Goal: Task Accomplishment & Management: Manage account settings

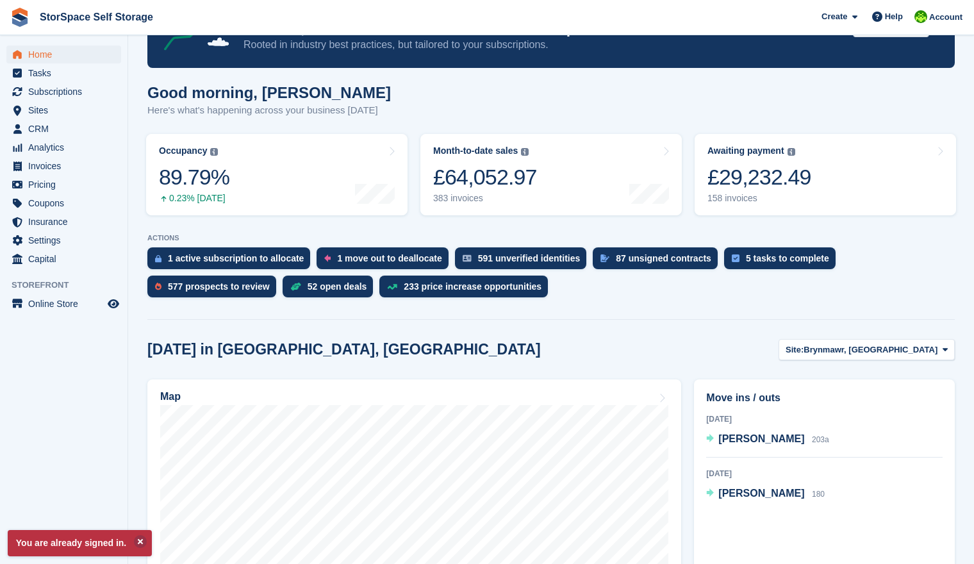
scroll to position [72, 0]
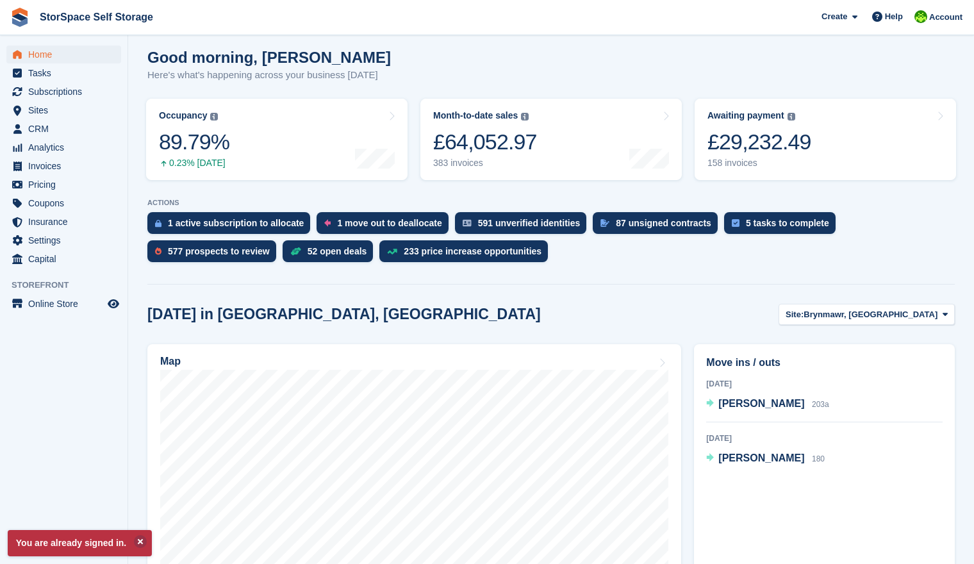
scroll to position [179, 0]
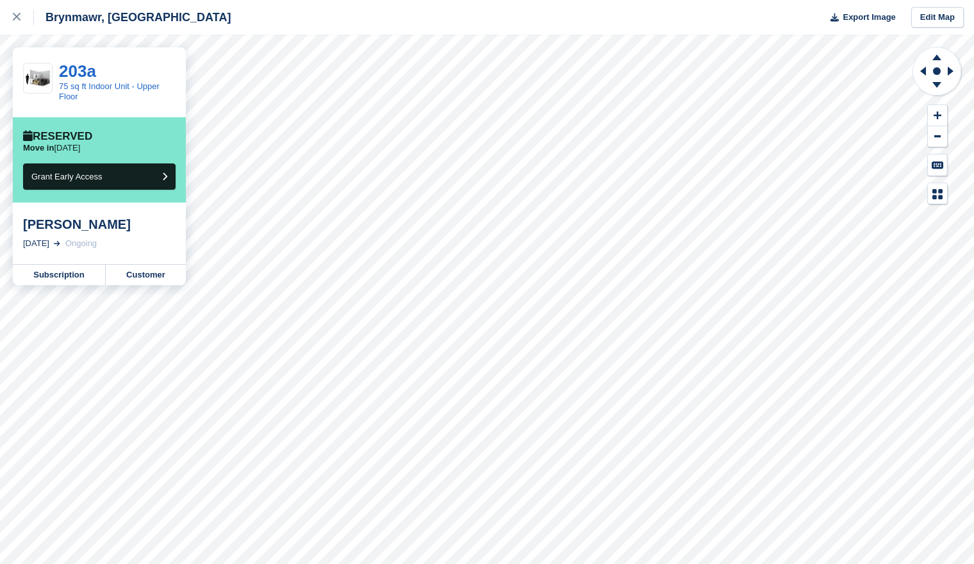
click at [49, 245] on div "10 Oct, 2025" at bounding box center [36, 243] width 26 height 13
click at [67, 277] on link "Subscription" at bounding box center [59, 275] width 93 height 21
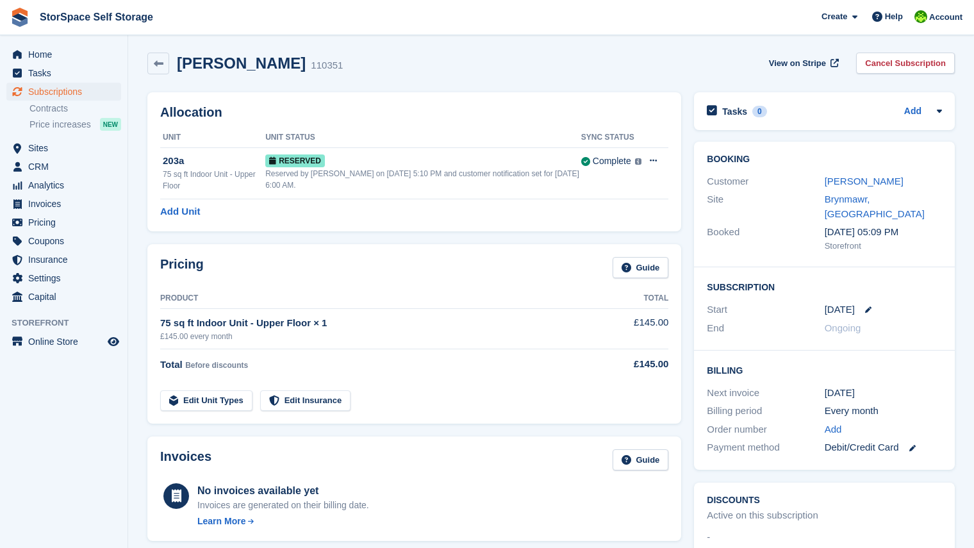
scroll to position [5, 0]
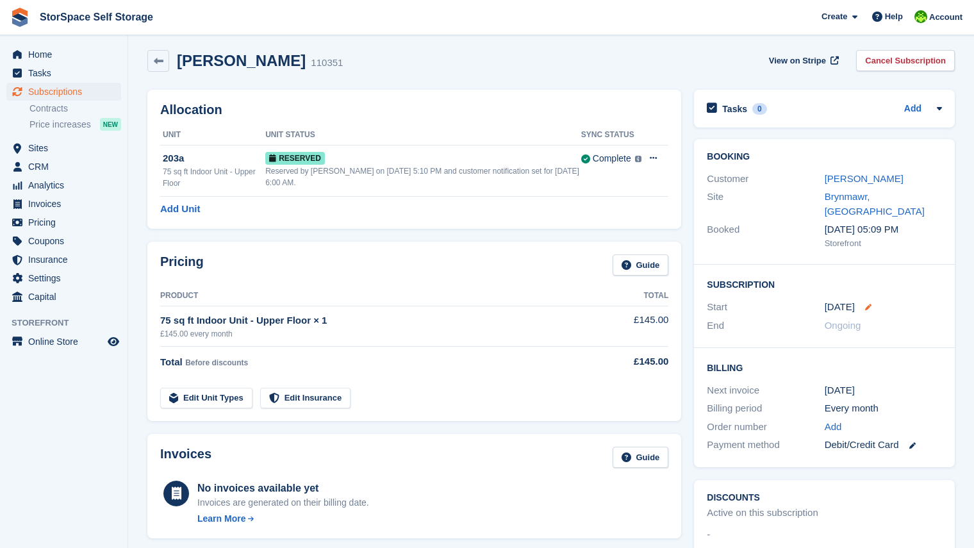
click at [867, 304] on icon at bounding box center [868, 307] width 6 height 6
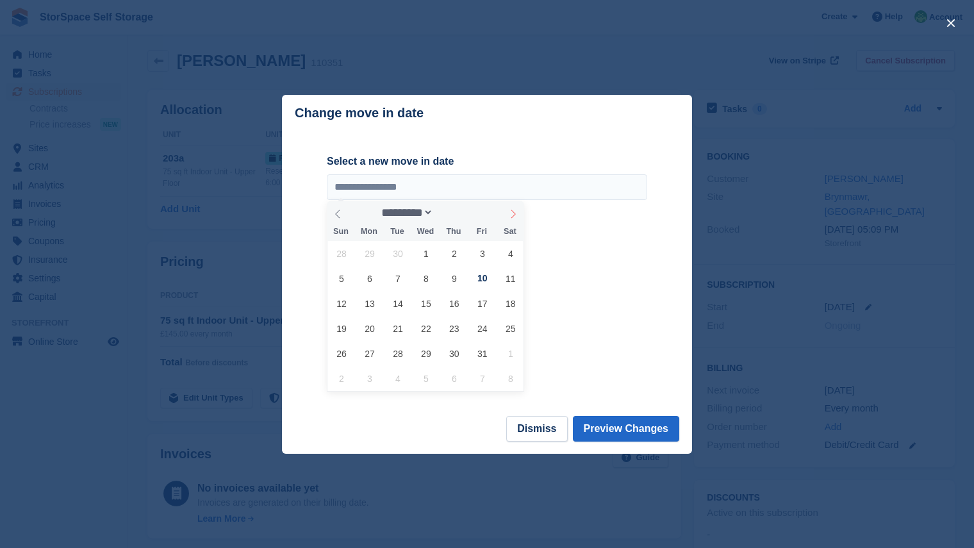
click at [514, 217] on icon at bounding box center [513, 214] width 9 height 9
click at [340, 215] on icon at bounding box center [337, 214] width 9 height 9
select select "*"
click at [373, 329] on span "20" at bounding box center [369, 328] width 25 height 25
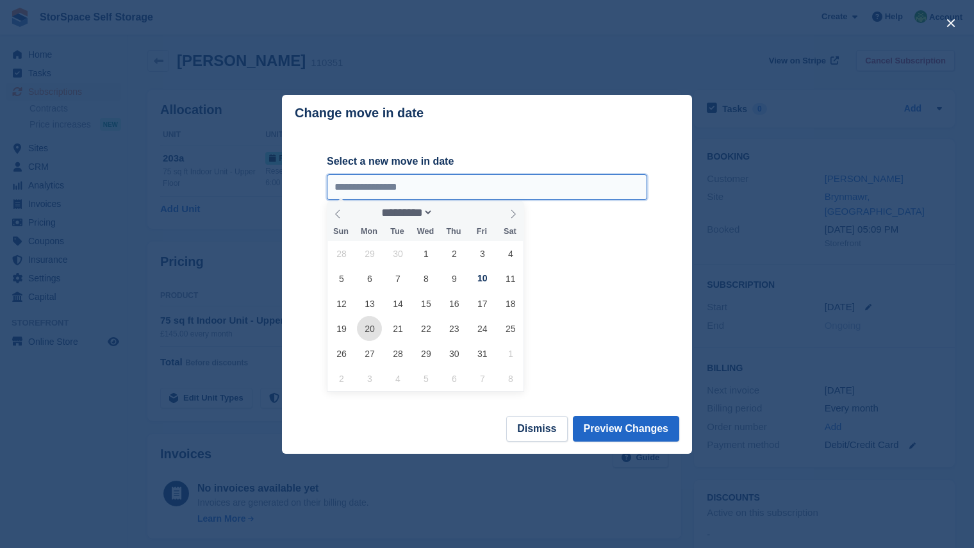
type input "**********"
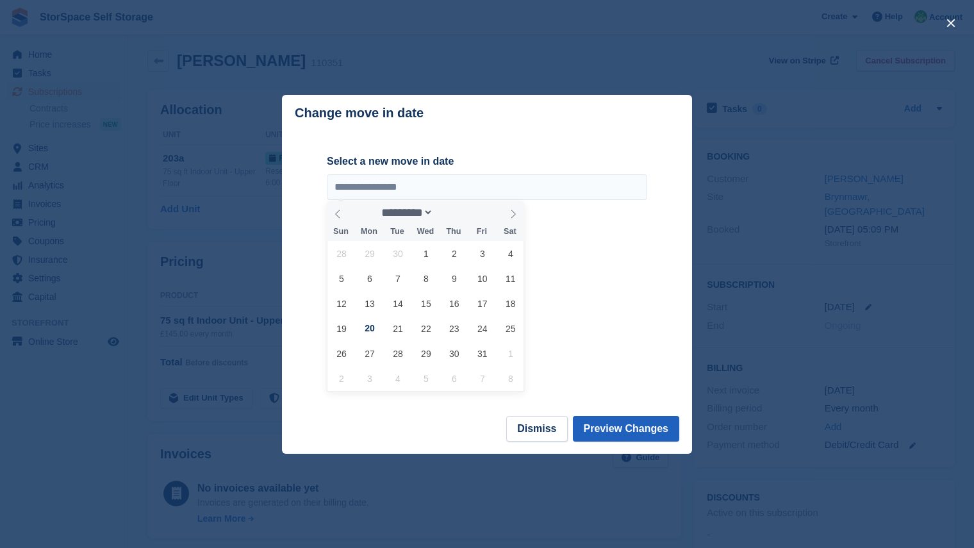
click at [611, 426] on button "Preview Changes" at bounding box center [626, 429] width 107 height 26
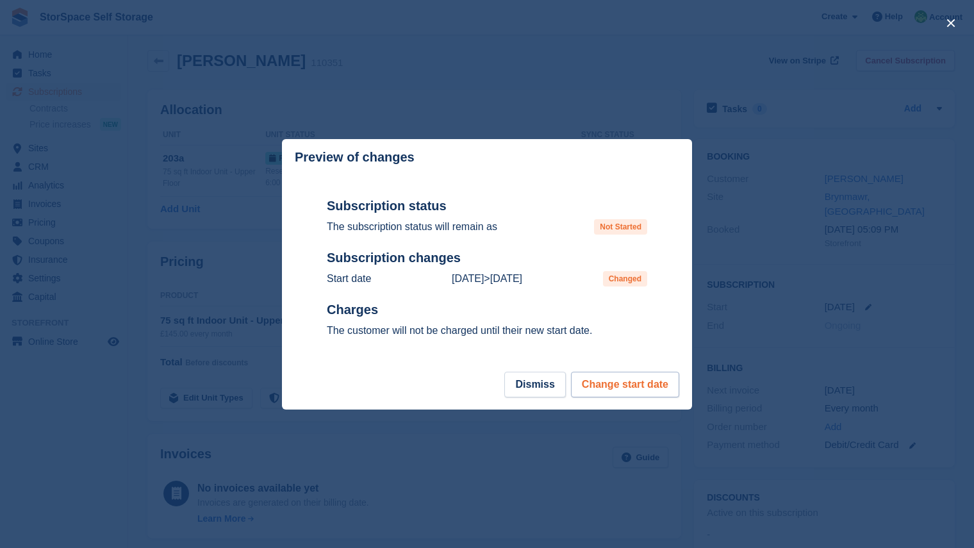
click at [629, 386] on button "Change start date" at bounding box center [625, 385] width 108 height 26
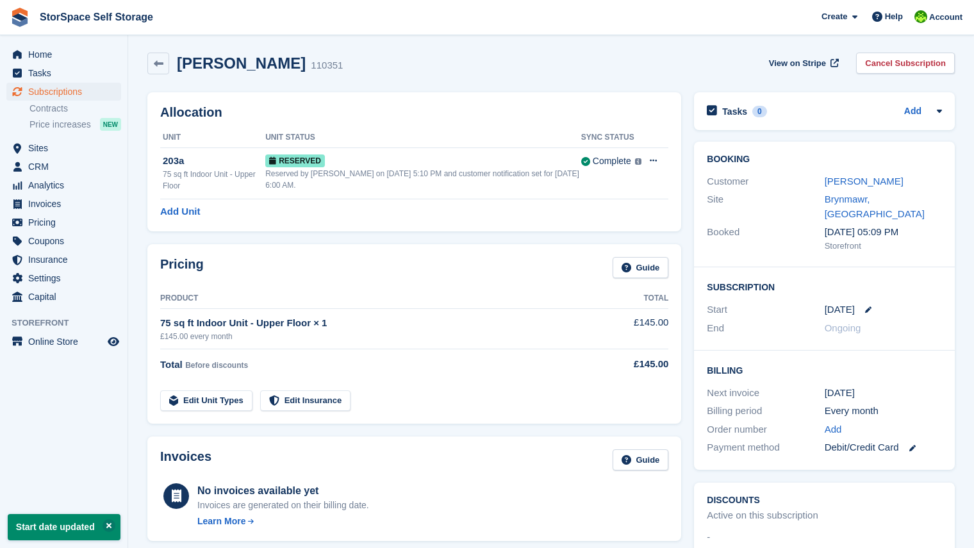
scroll to position [0, 0]
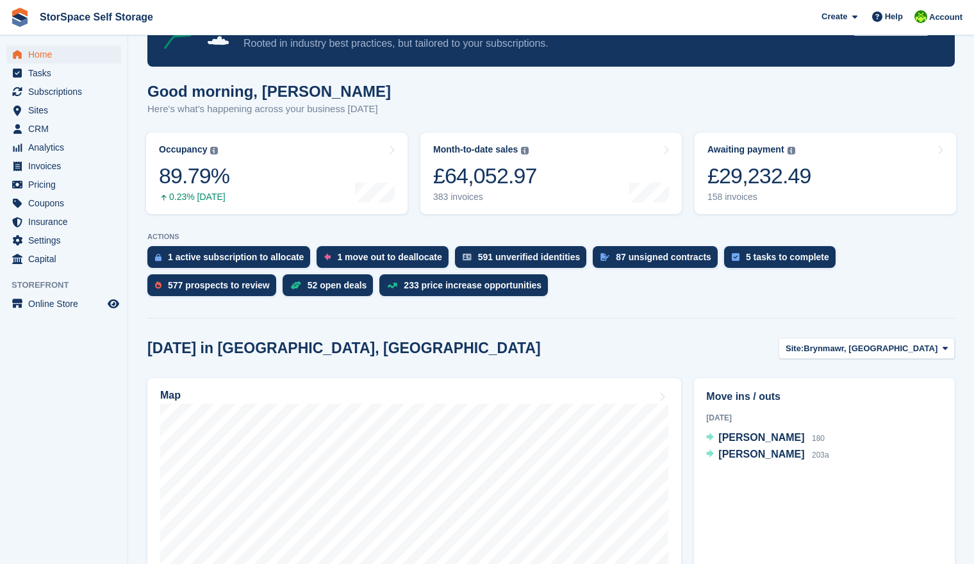
scroll to position [213, 0]
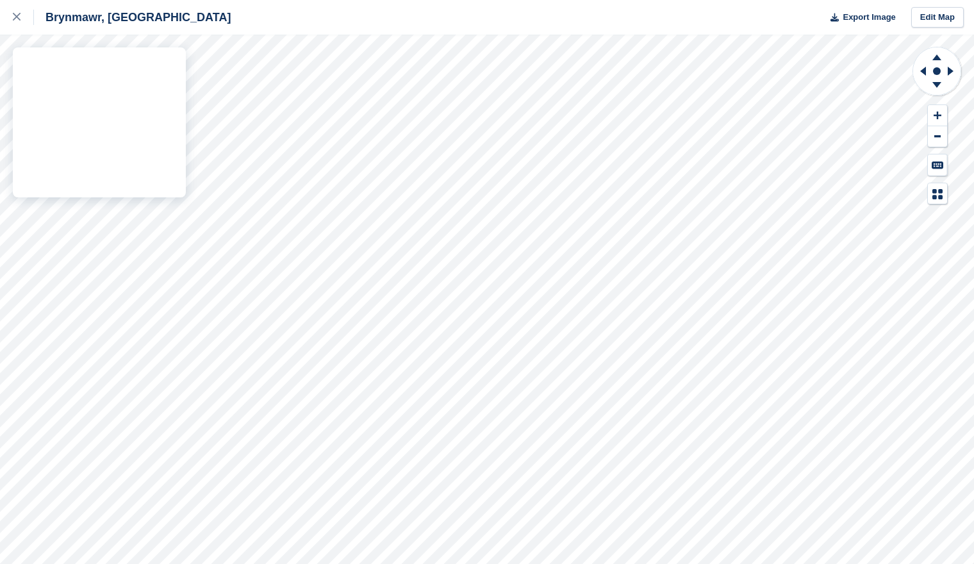
click at [107, 111] on div "Brynmawr, South Wales Export Image Edit Map" at bounding box center [487, 282] width 974 height 564
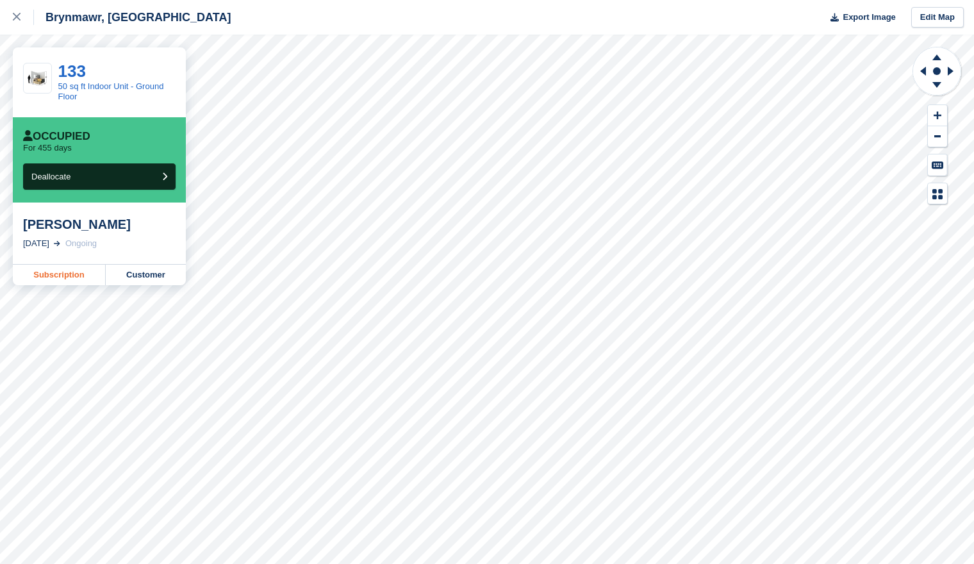
click at [79, 274] on link "Subscription" at bounding box center [59, 275] width 93 height 21
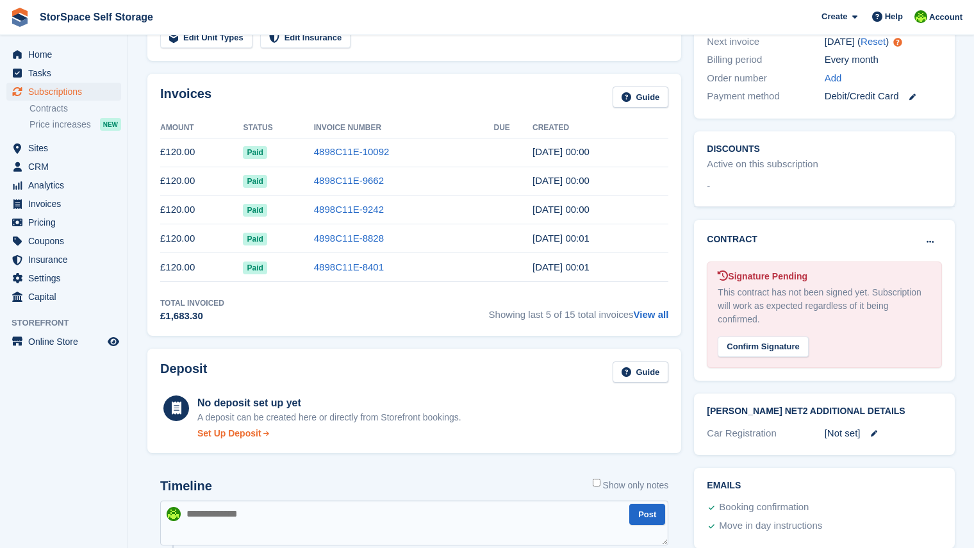
scroll to position [474, 0]
